Goal: Task Accomplishment & Management: Use online tool/utility

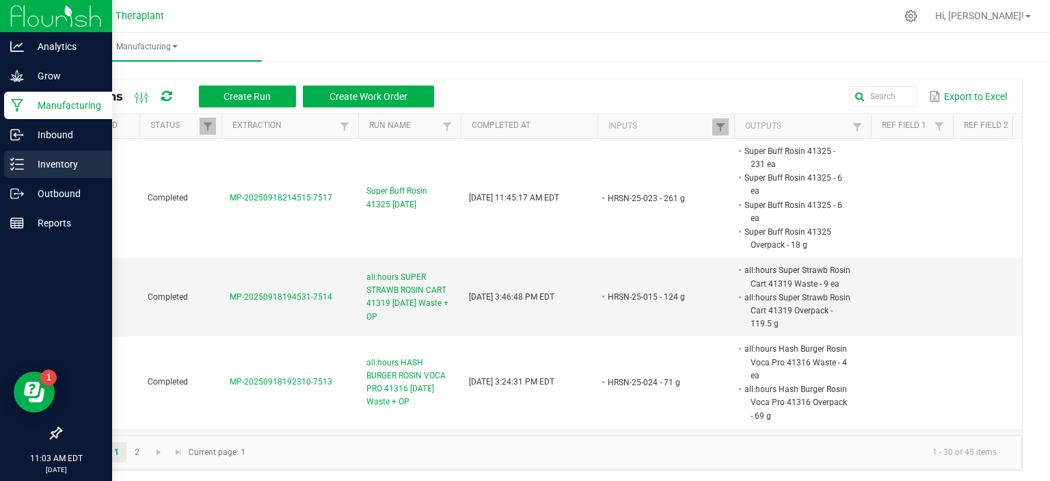
click at [49, 159] on p "Inventory" at bounding box center [65, 164] width 82 height 16
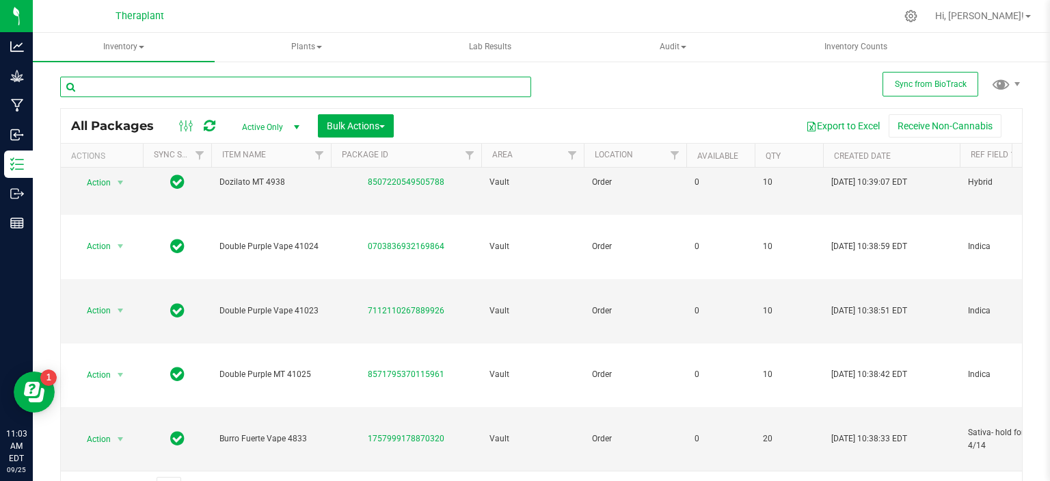
click at [189, 88] on input "text" at bounding box center [295, 87] width 471 height 21
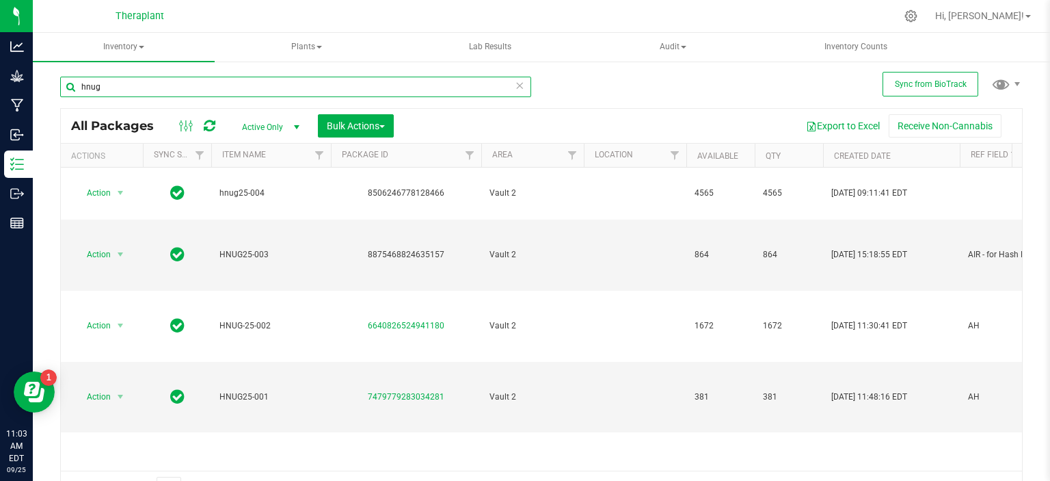
type input "hnug"
click at [918, 16] on icon at bounding box center [911, 16] width 14 height 14
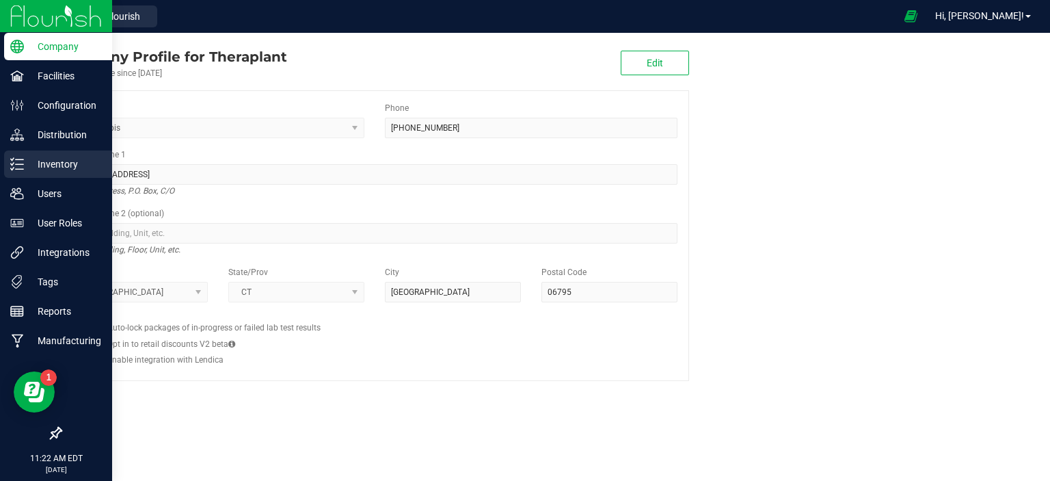
click at [60, 172] on p "Inventory" at bounding box center [65, 164] width 82 height 16
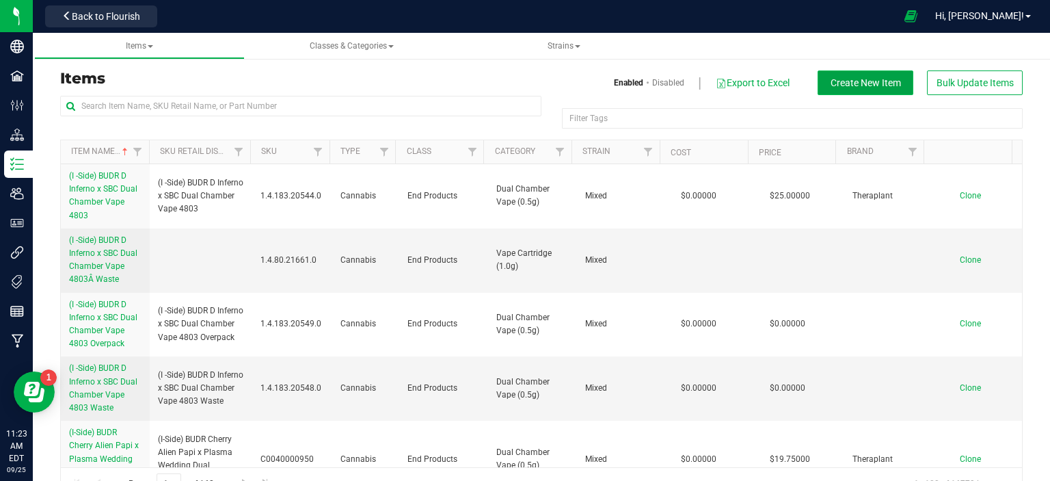
click at [840, 76] on button "Create New Item" at bounding box center [866, 82] width 96 height 25
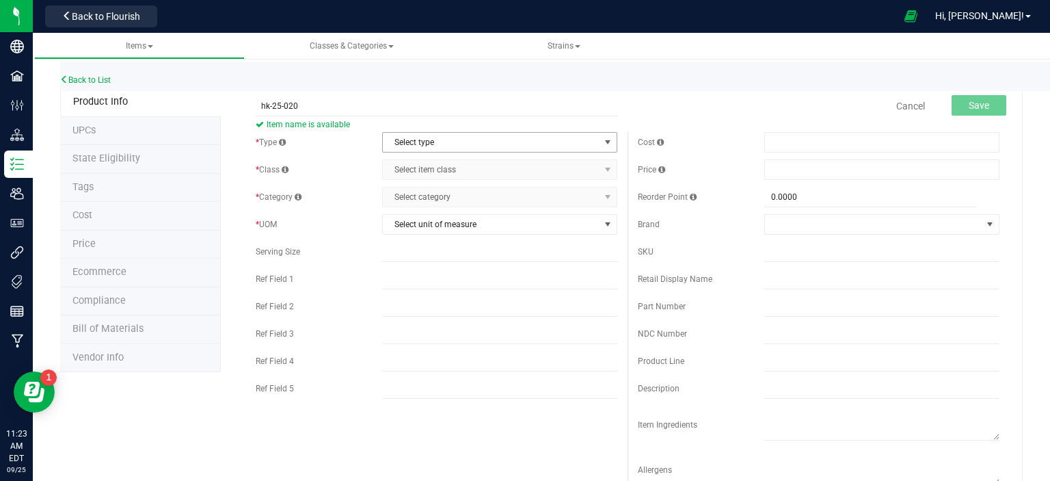
type input "hk-25-020"
click at [431, 145] on span "Select type" at bounding box center [491, 142] width 217 height 19
click at [425, 159] on li "Cannabis" at bounding box center [495, 165] width 231 height 21
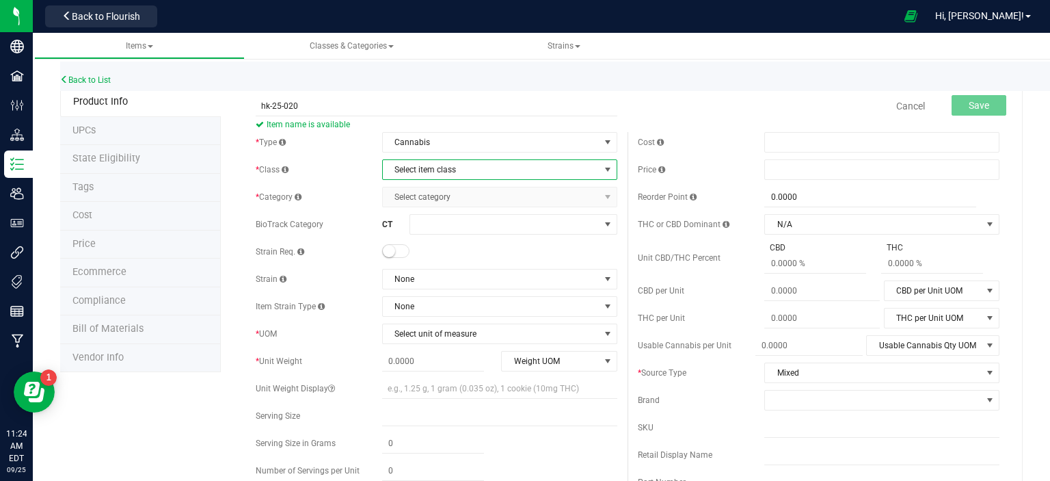
click at [425, 160] on span "Select item class" at bounding box center [491, 169] width 217 height 19
click at [426, 168] on span "Select item class" at bounding box center [491, 169] width 217 height 19
click at [432, 227] on li "Intermediate Products" at bounding box center [495, 234] width 231 height 21
click at [424, 202] on span "Select category" at bounding box center [491, 196] width 217 height 19
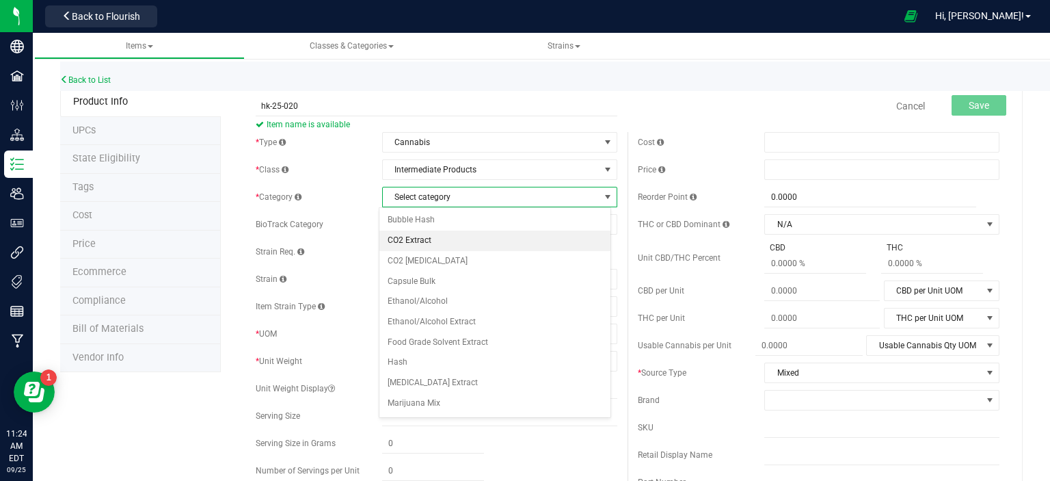
click at [417, 238] on li "CO2 Extract" at bounding box center [495, 240] width 231 height 21
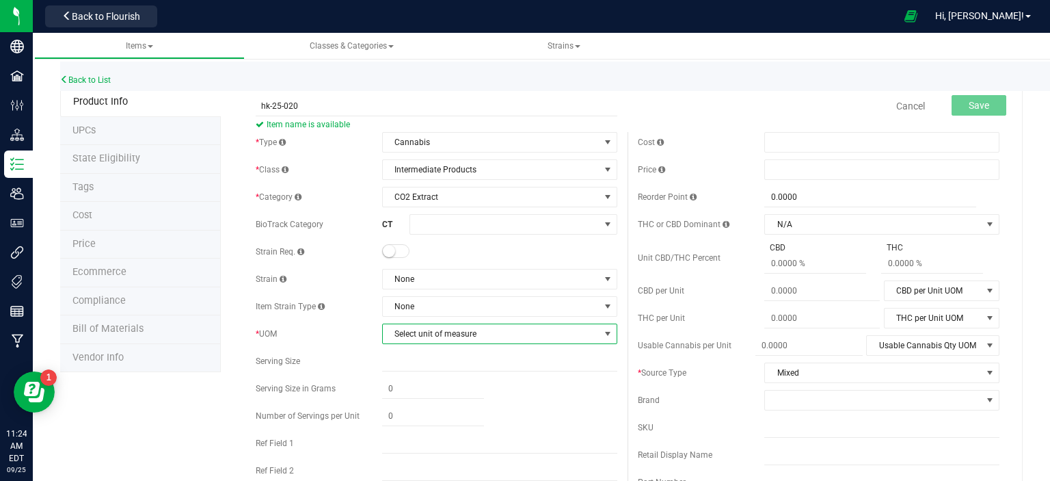
click at [431, 332] on span "Select unit of measure" at bounding box center [491, 333] width 217 height 19
click at [429, 150] on li "Gram" at bounding box center [495, 146] width 231 height 21
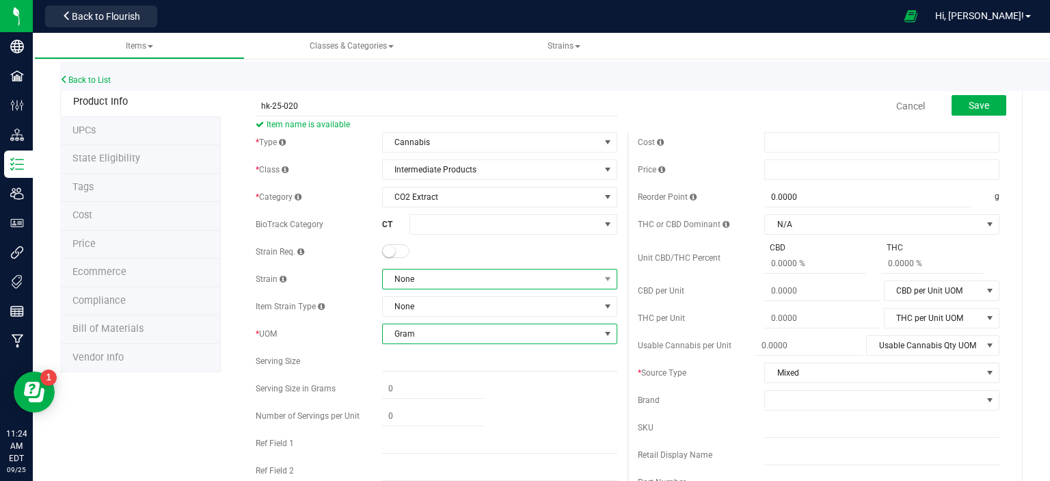
click at [425, 275] on span "None" at bounding box center [491, 278] width 217 height 19
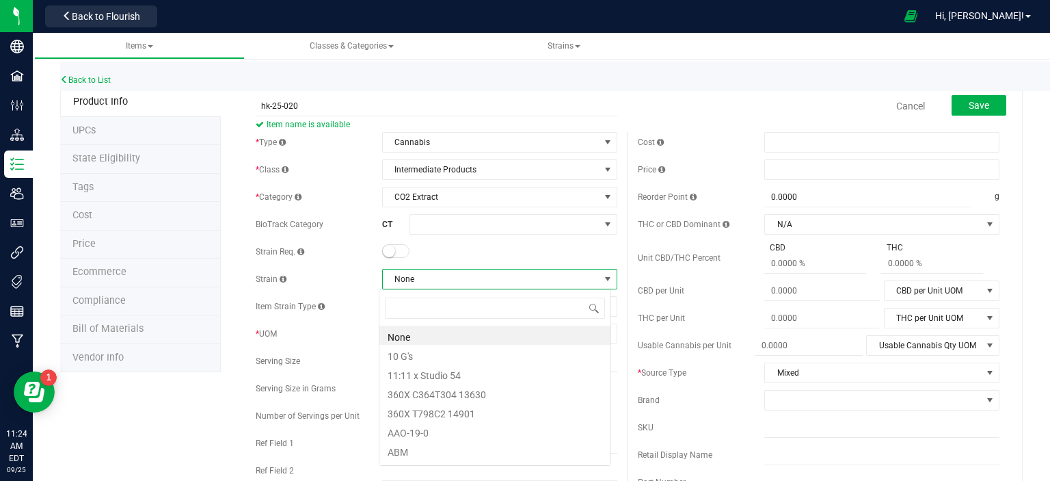
scroll to position [20, 232]
type input "MIXED"
click at [405, 338] on li "Mixed" at bounding box center [495, 334] width 231 height 19
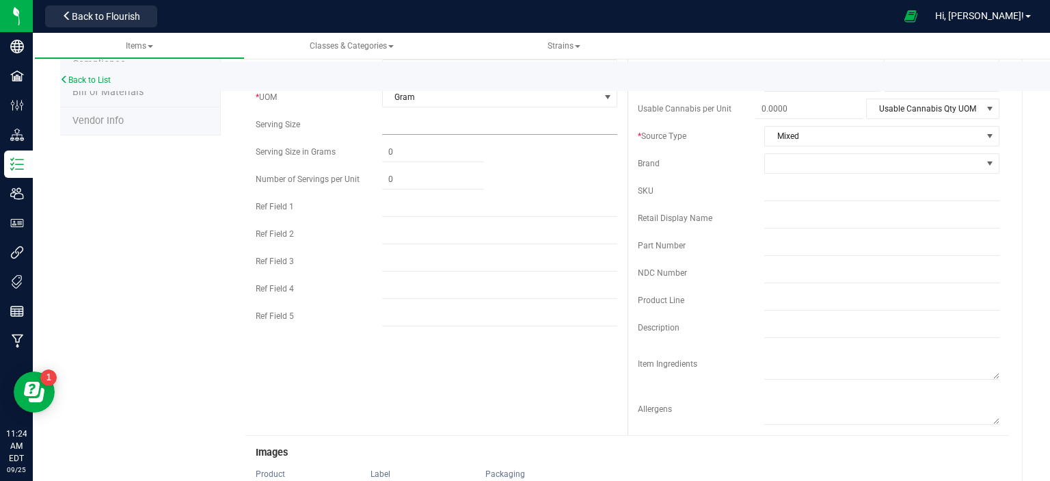
scroll to position [0, 0]
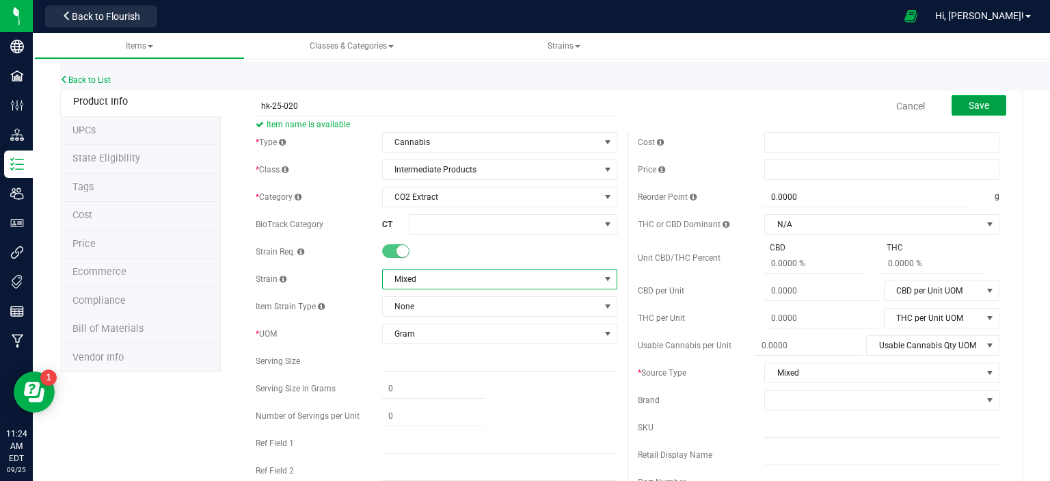
click at [974, 95] on button "Save" at bounding box center [979, 105] width 55 height 21
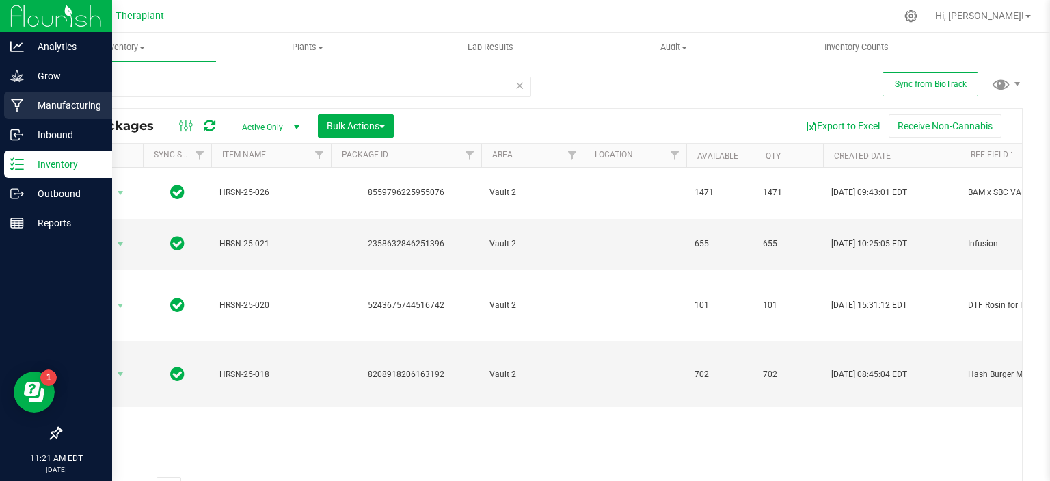
click at [54, 109] on p "Manufacturing" at bounding box center [65, 105] width 82 height 16
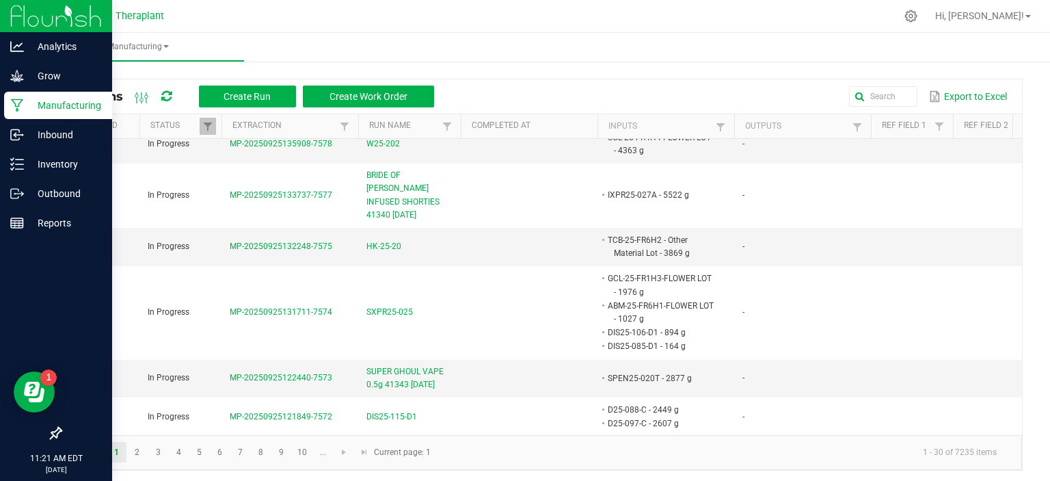
scroll to position [238, 0]
click at [388, 242] on span "HK-25-20" at bounding box center [384, 245] width 35 height 13
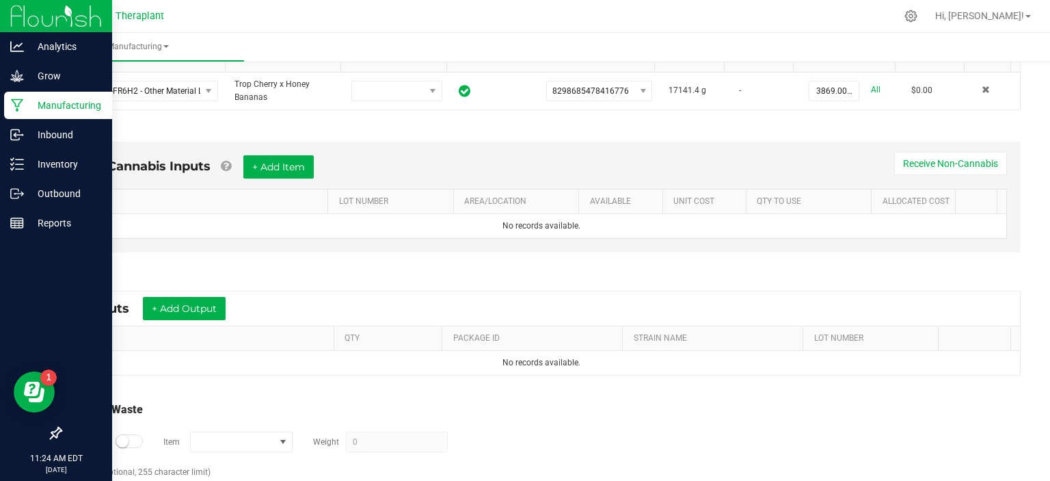
scroll to position [315, 0]
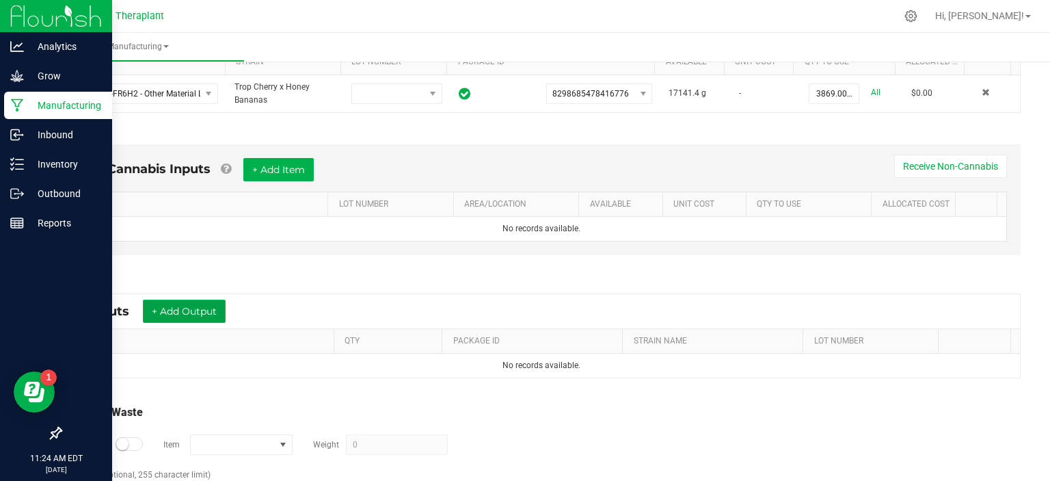
click at [195, 305] on button "+ Add Output" at bounding box center [184, 311] width 83 height 23
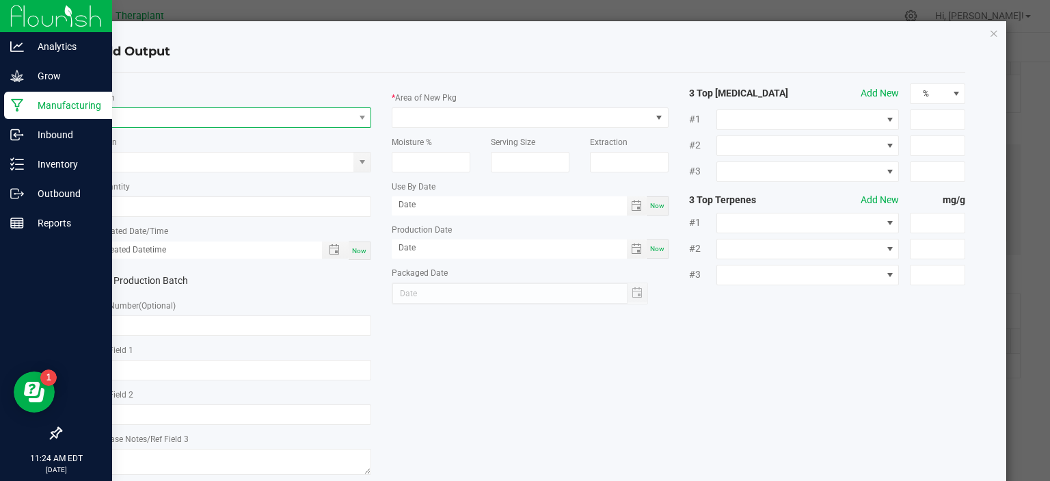
click at [268, 120] on span "NO DATA FOUND" at bounding box center [225, 117] width 258 height 19
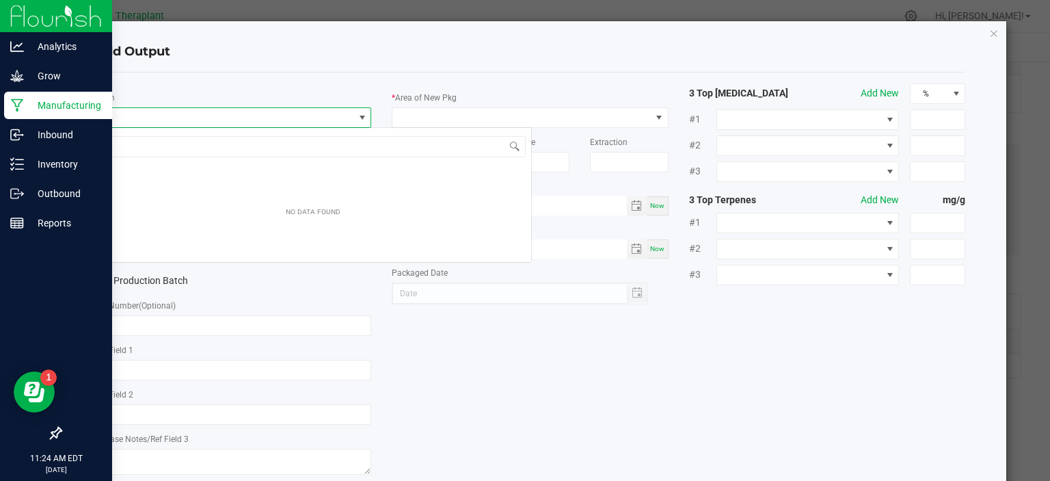
scroll to position [20, 274]
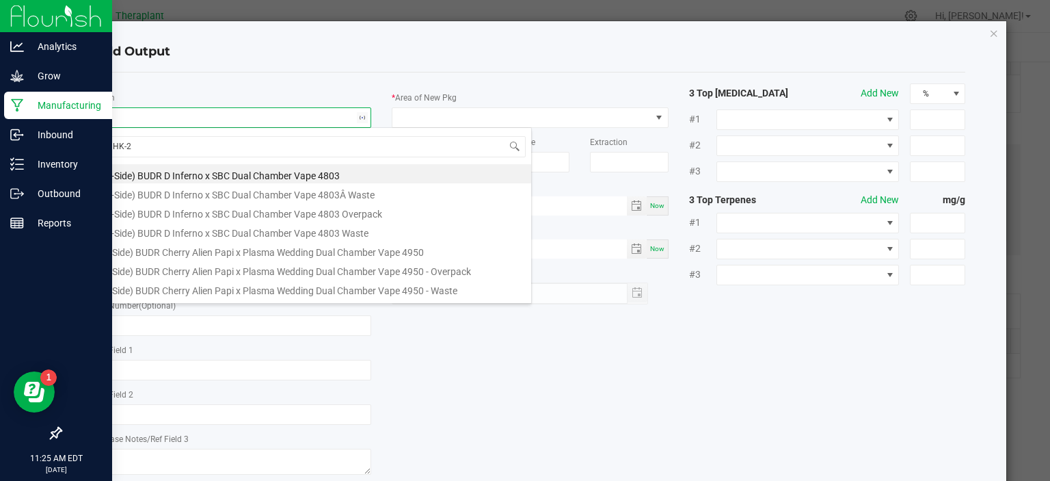
type input "HK-25"
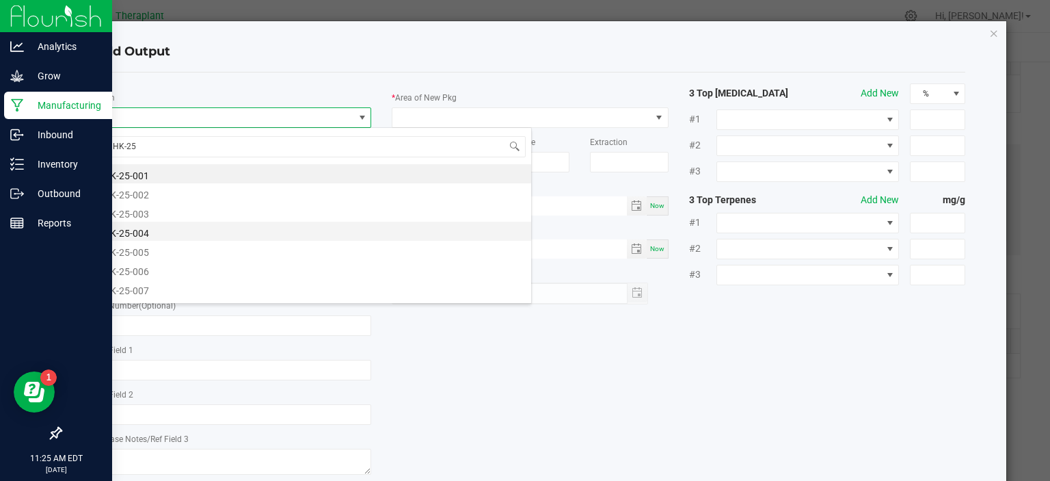
scroll to position [227, 0]
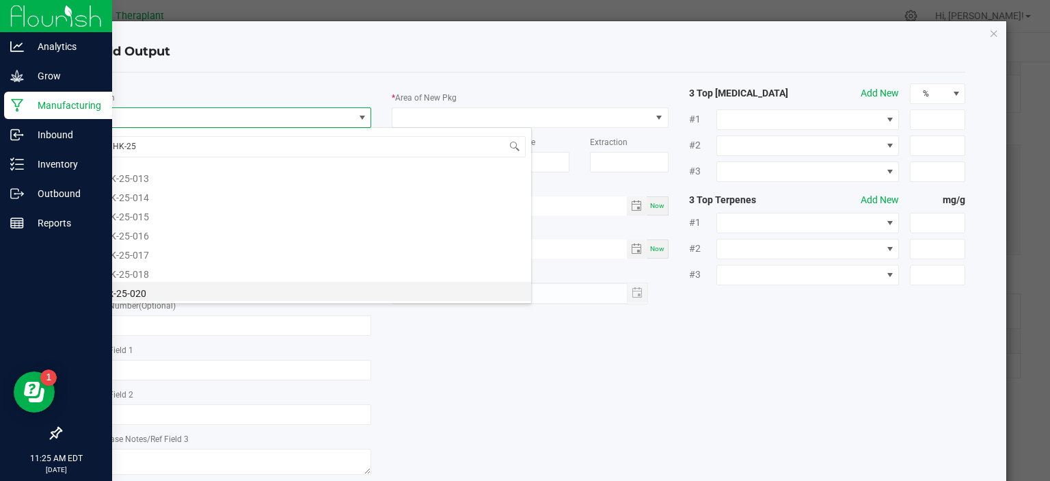
click at [142, 289] on li "hk-25-020" at bounding box center [313, 291] width 436 height 19
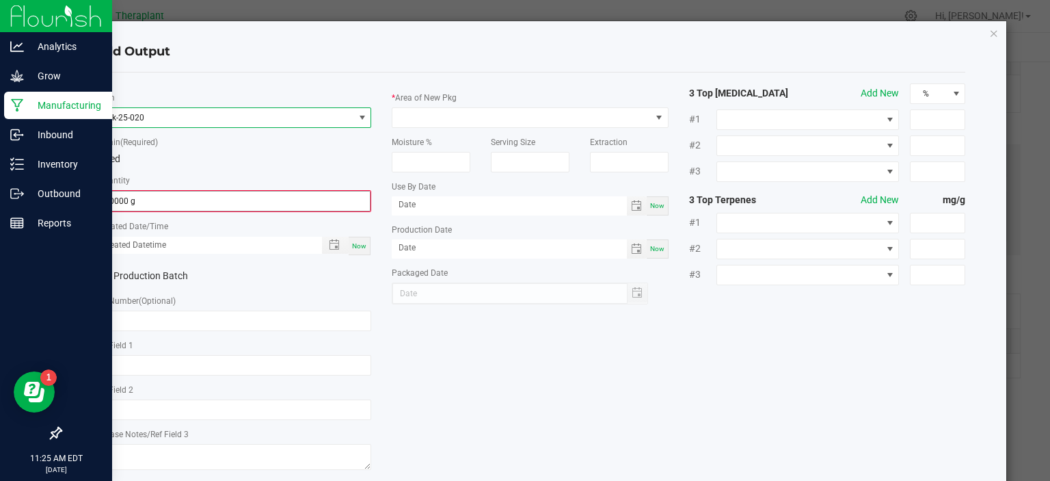
click at [140, 209] on input "0.0000 g" at bounding box center [233, 200] width 274 height 19
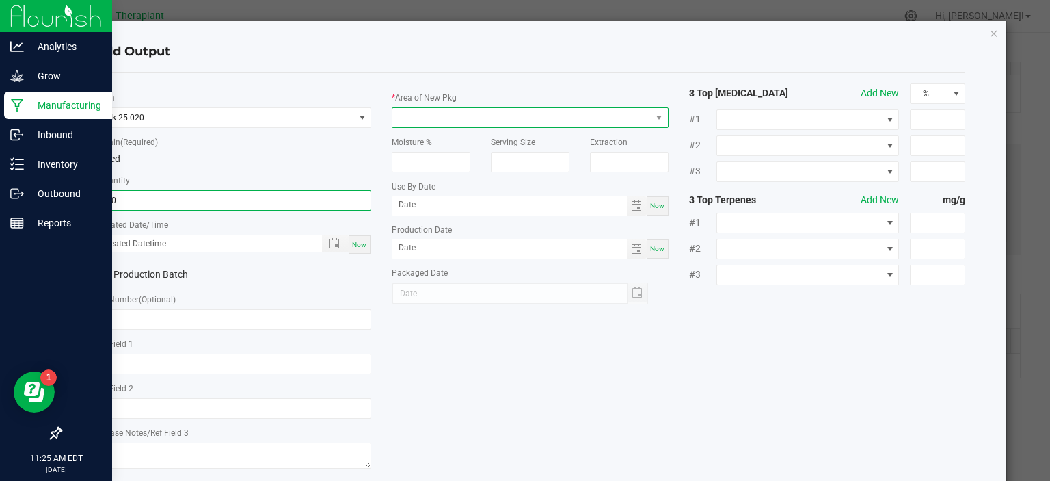
type input "500.0000 g"
click at [487, 110] on span at bounding box center [522, 117] width 258 height 19
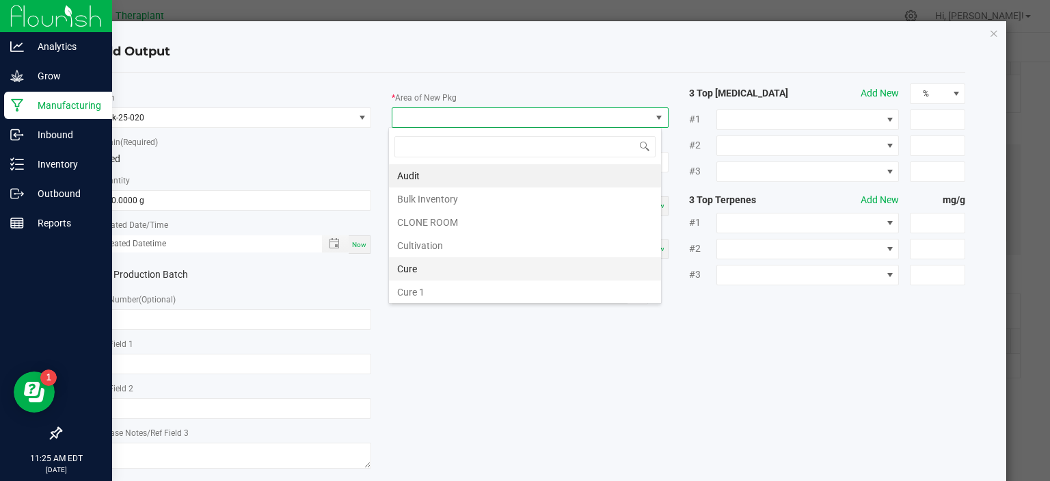
scroll to position [254, 0]
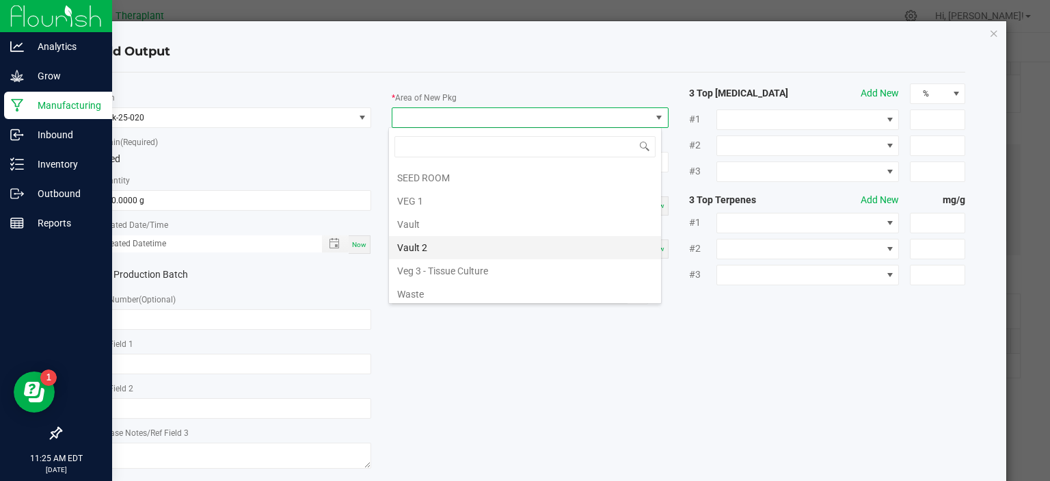
click at [435, 240] on li "Vault 2" at bounding box center [525, 247] width 272 height 23
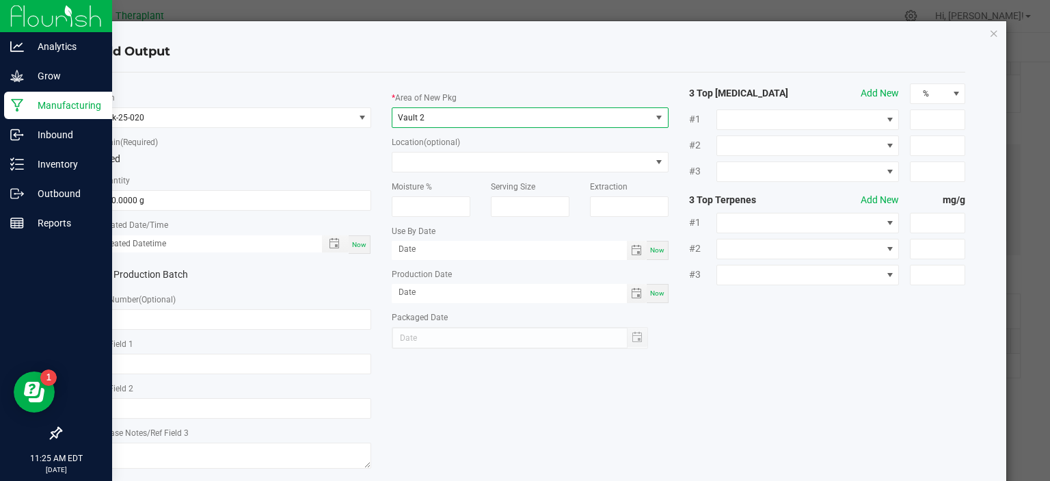
click at [352, 243] on span "Now" at bounding box center [359, 245] width 14 height 8
type input "[DATE] 11:25 AM"
type input "[DATE]"
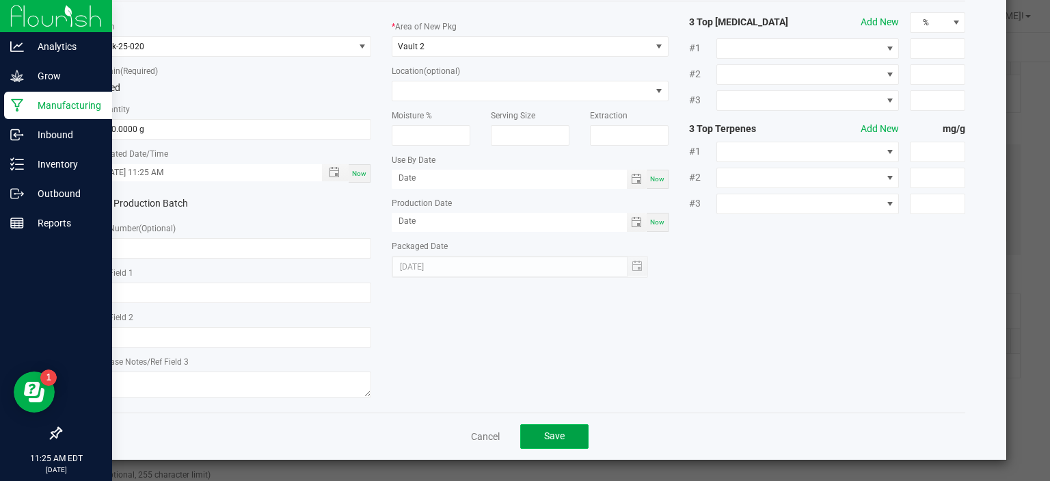
click at [551, 437] on span "Save" at bounding box center [554, 435] width 21 height 11
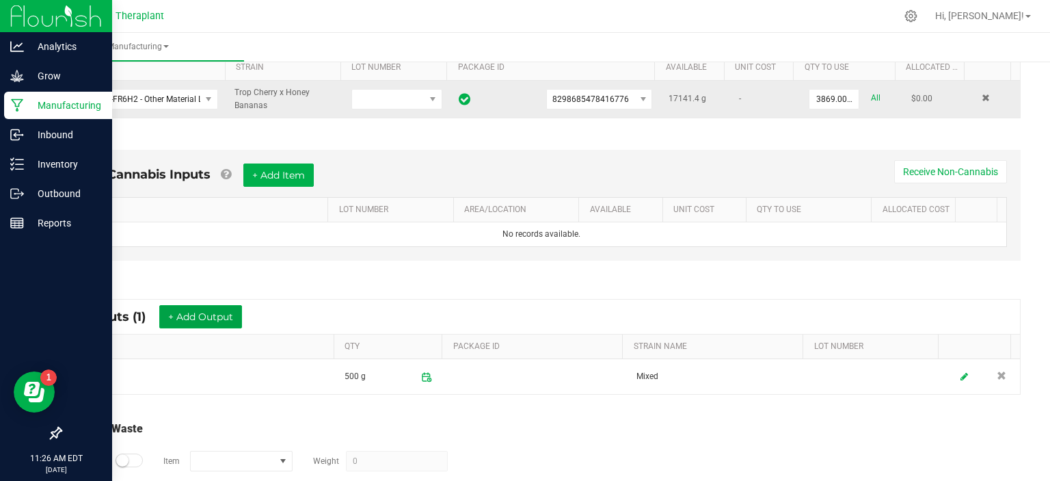
scroll to position [309, 0]
click at [810, 100] on input "3869" at bounding box center [834, 99] width 49 height 19
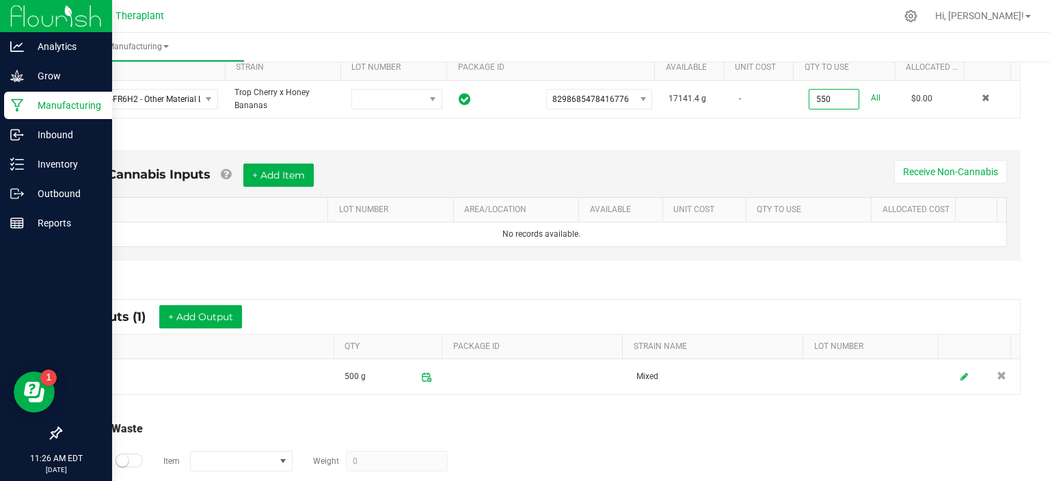
type input "550.0000 g"
click at [812, 131] on div "Non-Cannabis Inputs + Add Item Receive Non-Cannabis ITEM LOT NUMBER AREA/LOCATI…" at bounding box center [541, 209] width 983 height 156
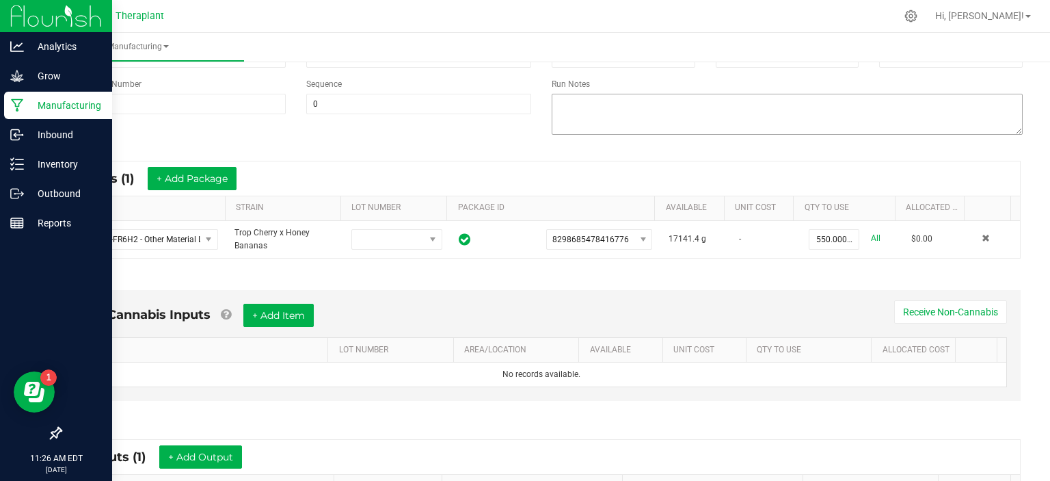
scroll to position [0, 0]
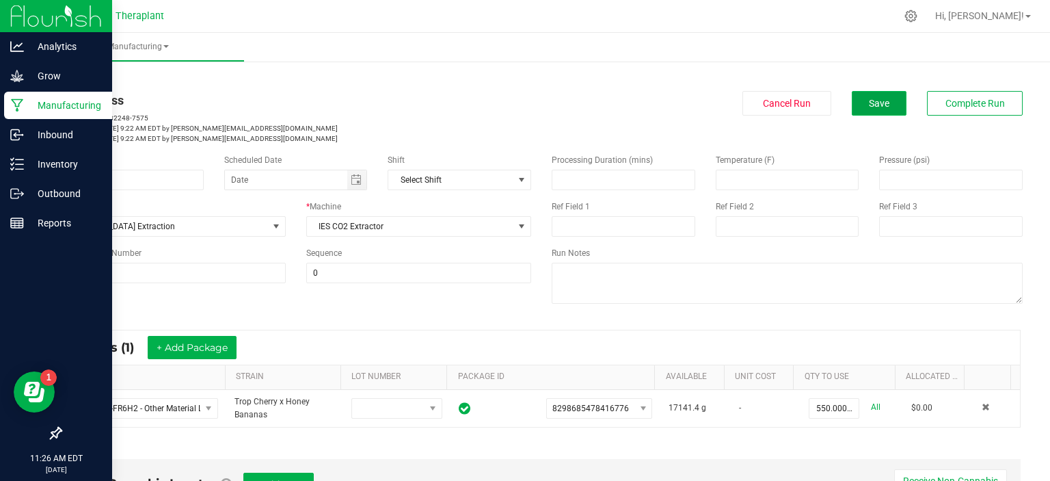
click at [862, 92] on button "Save" at bounding box center [879, 103] width 55 height 25
click at [958, 98] on span "Complete Run" at bounding box center [975, 103] width 59 height 11
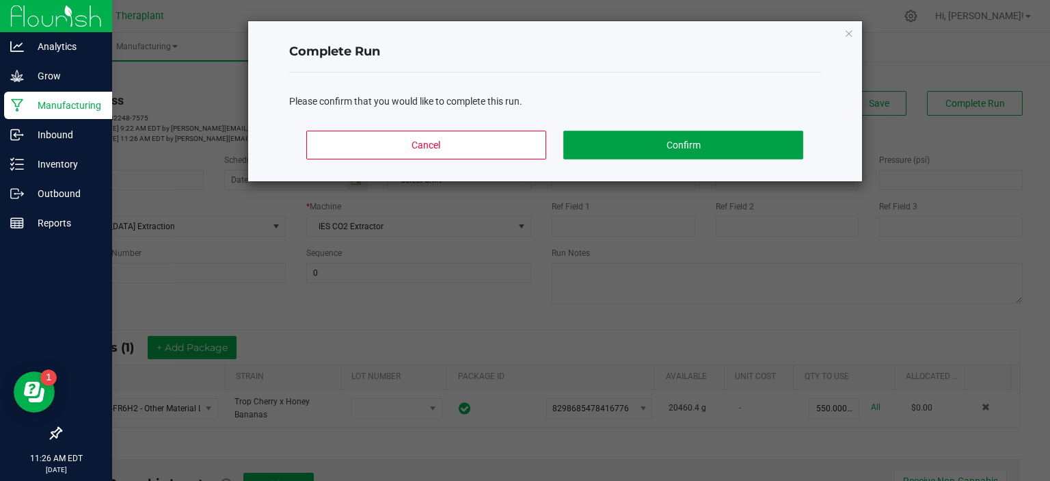
click at [668, 150] on button "Confirm" at bounding box center [682, 145] width 239 height 29
